Goal: Task Accomplishment & Management: Complete application form

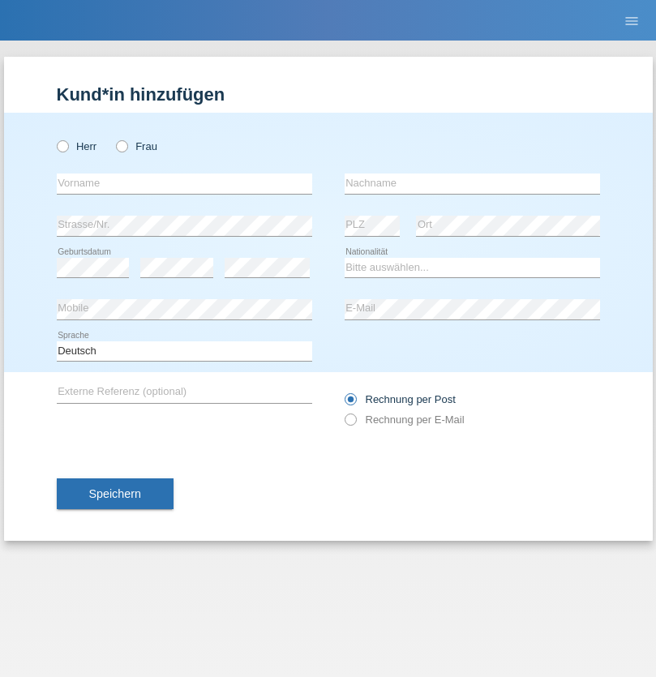
radio input "true"
click at [184, 183] on input "text" at bounding box center [185, 184] width 256 height 20
type input "[PERSON_NAME]"
click at [472, 183] on input "text" at bounding box center [473, 184] width 256 height 20
type input "Zingg"
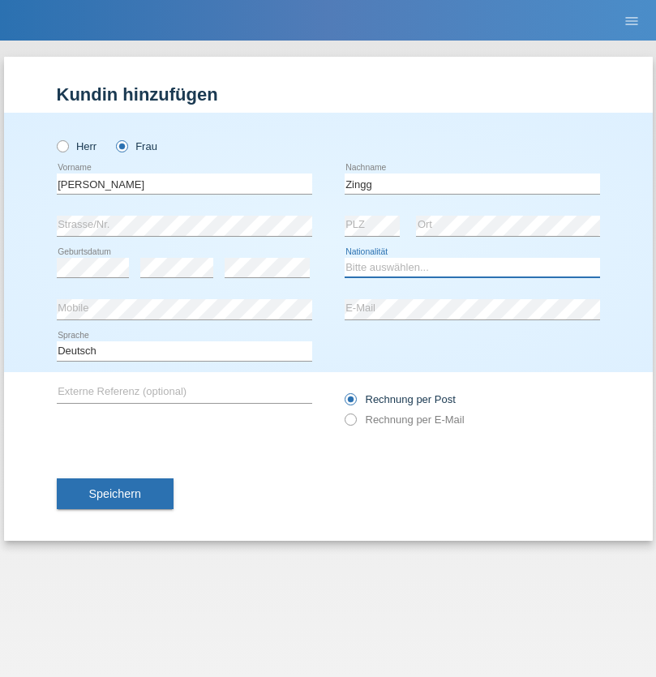
select select "CH"
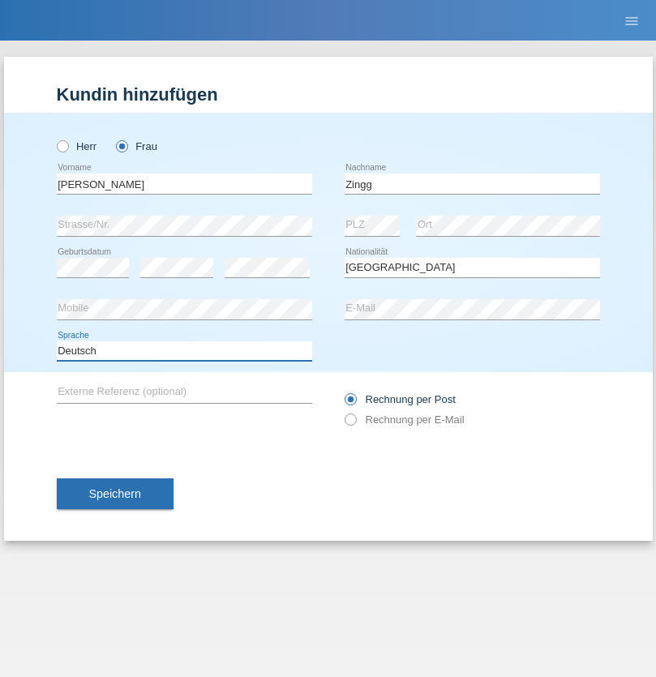
select select "en"
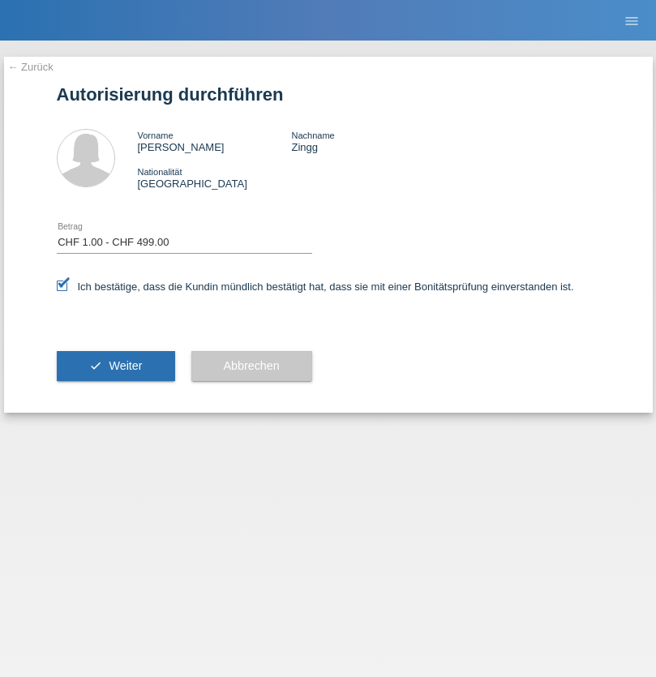
select select "1"
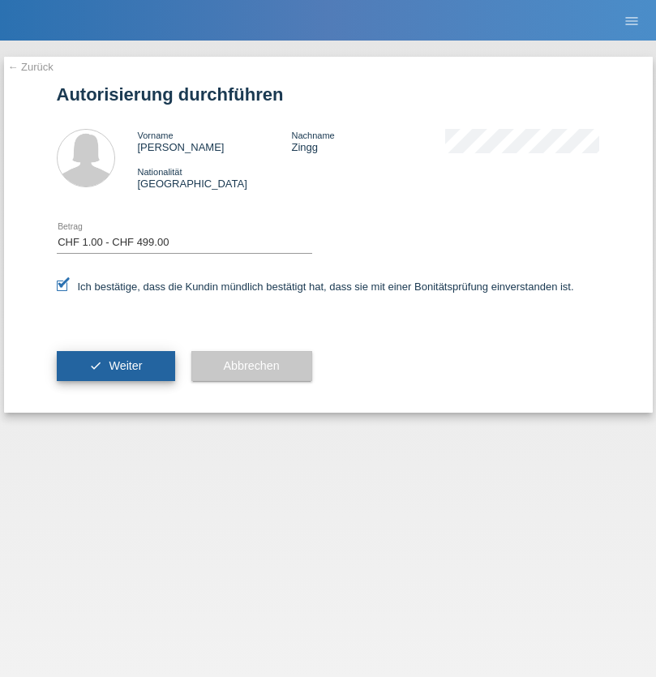
click at [115, 366] on span "Weiter" at bounding box center [125, 365] width 33 height 13
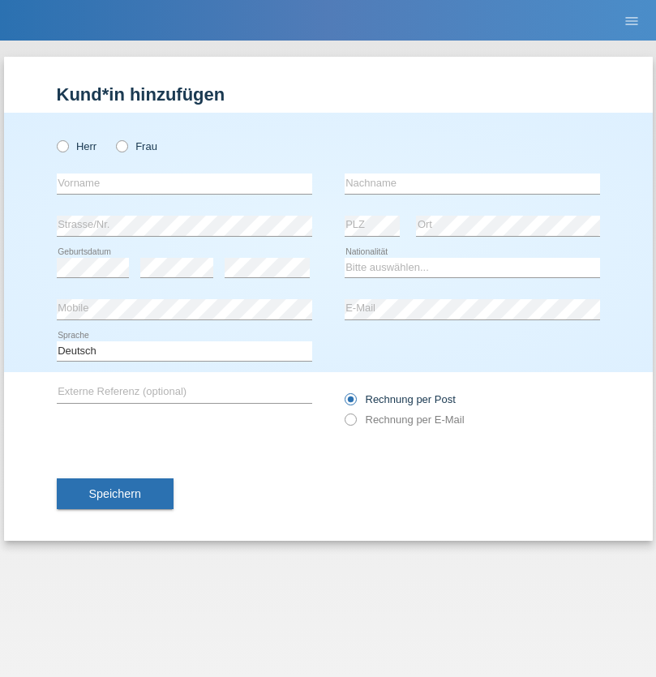
radio input "true"
select select "RS"
select select "C"
select select "08"
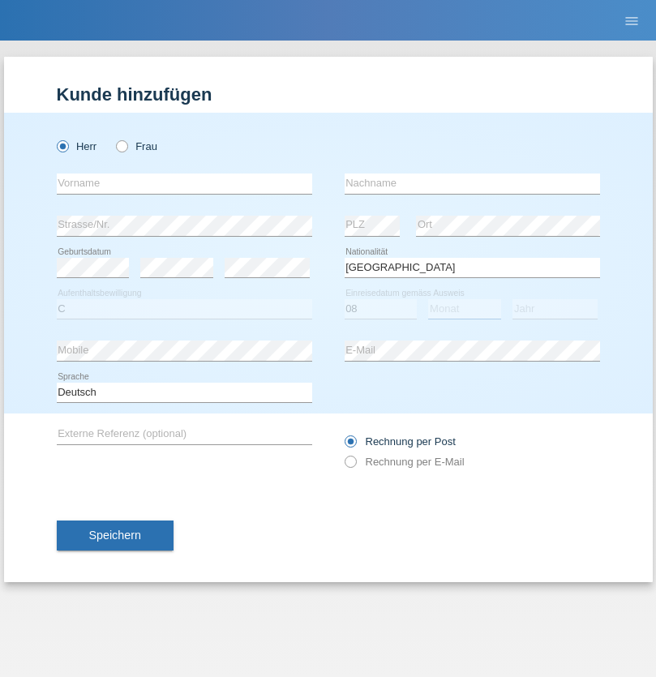
select select "10"
select select "2006"
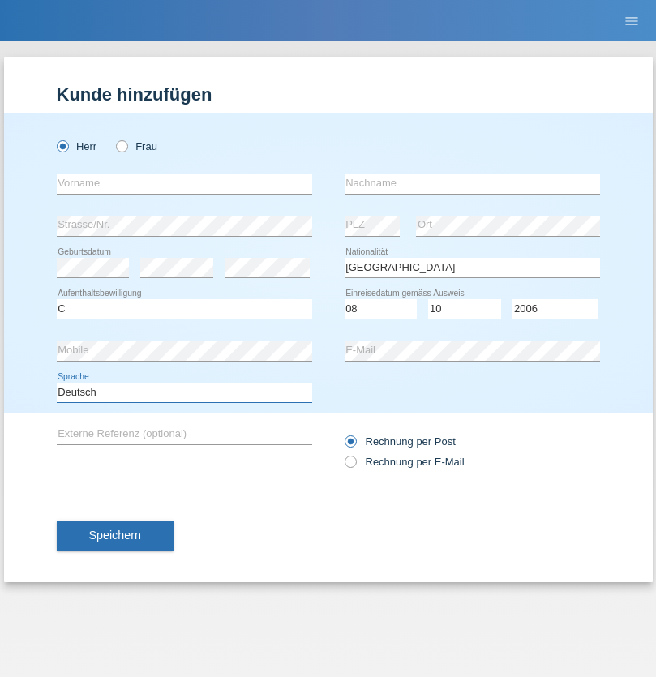
select select "en"
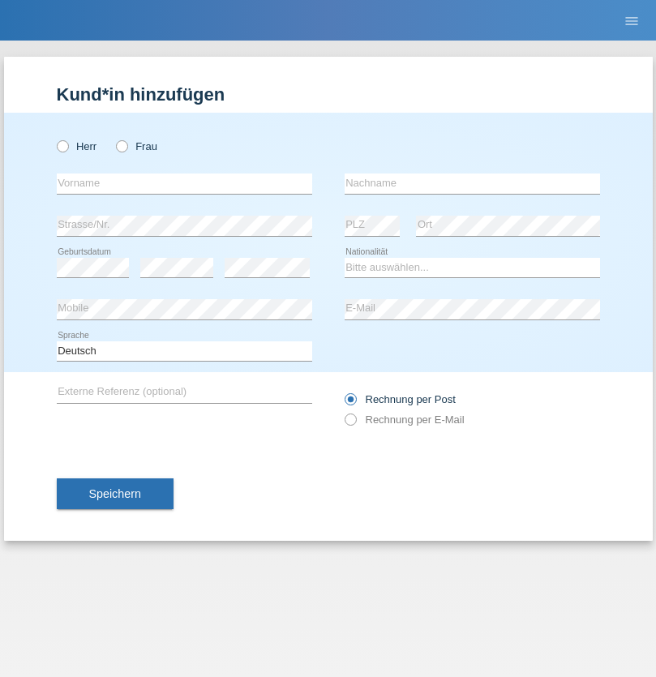
radio input "true"
click at [184, 183] on input "text" at bounding box center [185, 184] width 256 height 20
type input "Sladjan"
click at [472, 183] on input "text" at bounding box center [473, 184] width 256 height 20
type input "Pejic"
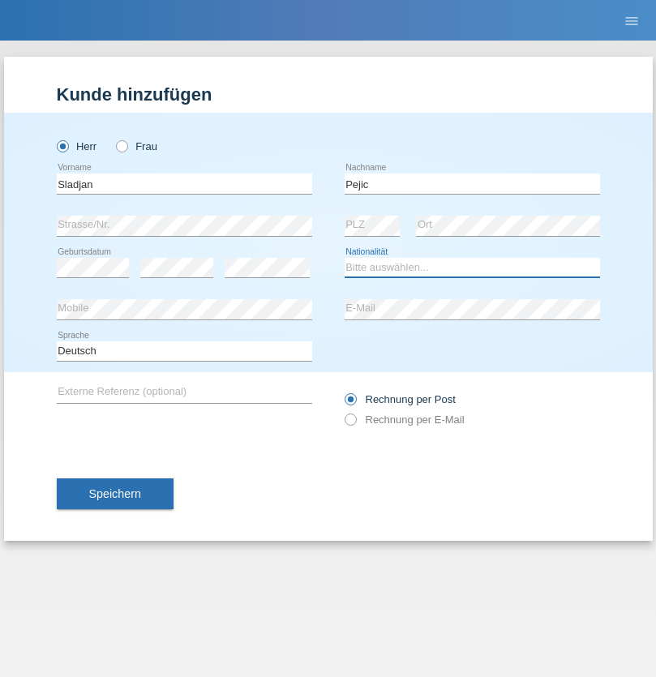
select select "CH"
radio input "true"
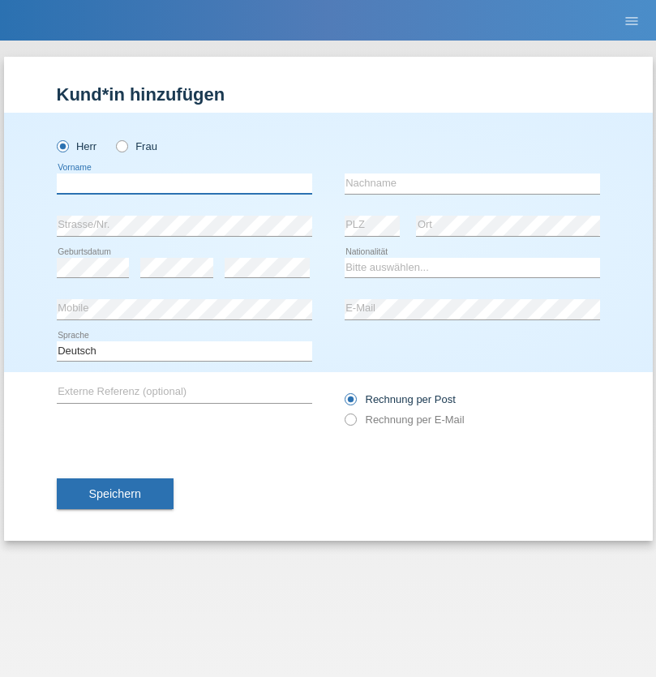
click at [184, 183] on input "text" at bounding box center [185, 184] width 256 height 20
type input "[PERSON_NAME]"
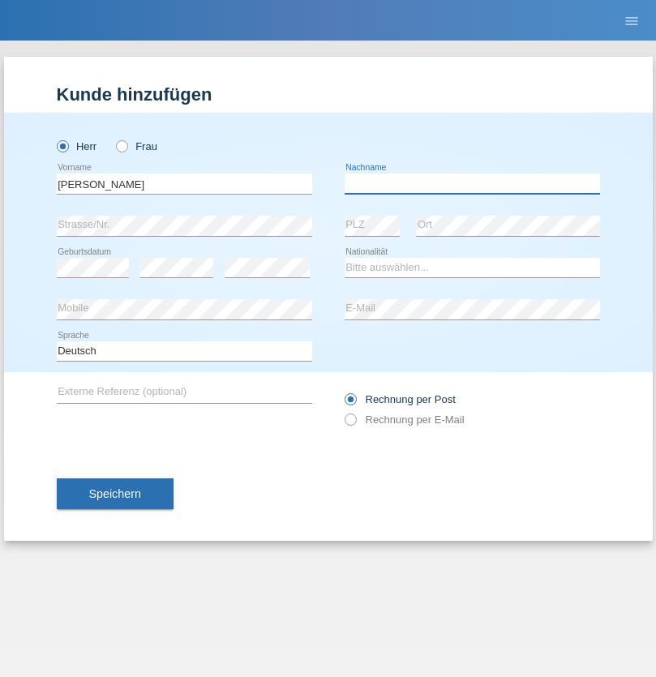
click at [472, 183] on input "text" at bounding box center [473, 184] width 256 height 20
type input "Nemani"
select select "AF"
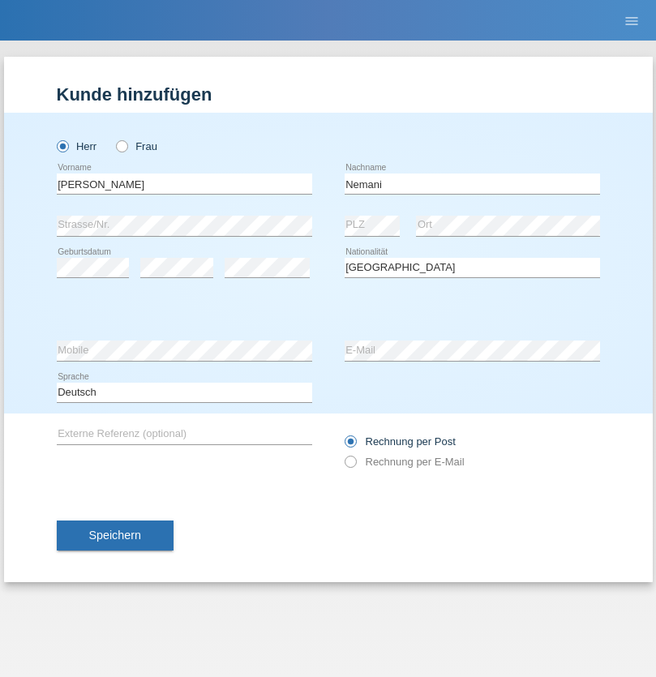
select select "C"
select select "02"
select select "01"
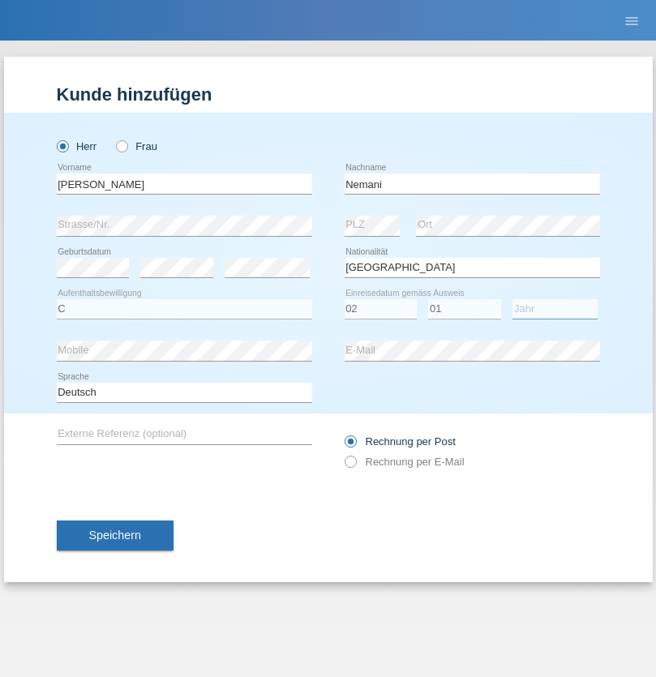
select select "2021"
